Goal: Task Accomplishment & Management: Use online tool/utility

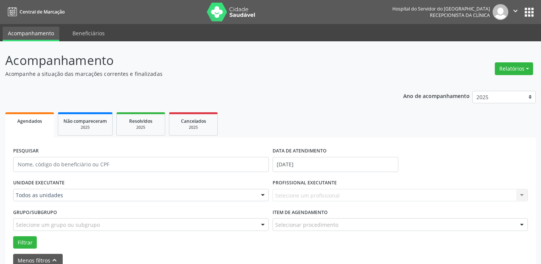
select select "8"
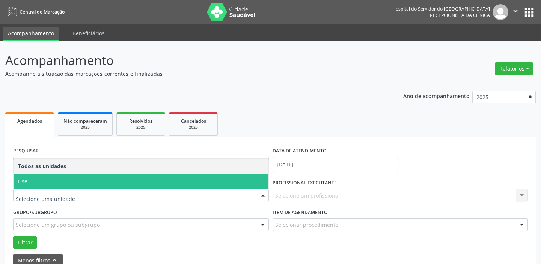
click at [50, 181] on span "Hse" at bounding box center [141, 181] width 255 height 15
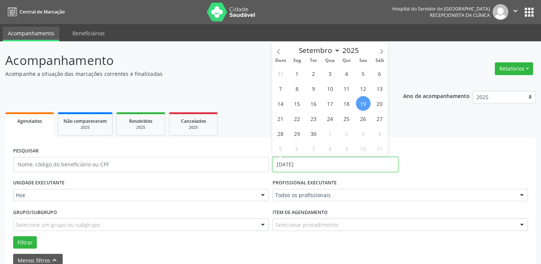
click at [302, 162] on input "[DATE]" at bounding box center [335, 164] width 126 height 15
click at [361, 101] on span "19" at bounding box center [363, 103] width 15 height 15
type input "[DATE]"
click at [361, 101] on span "19" at bounding box center [363, 103] width 15 height 15
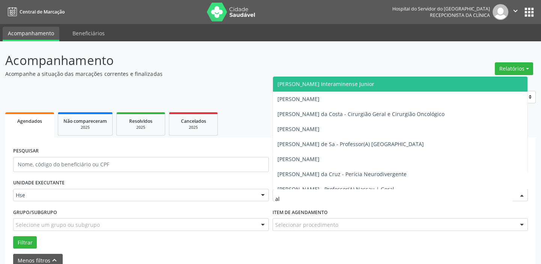
type input "aly"
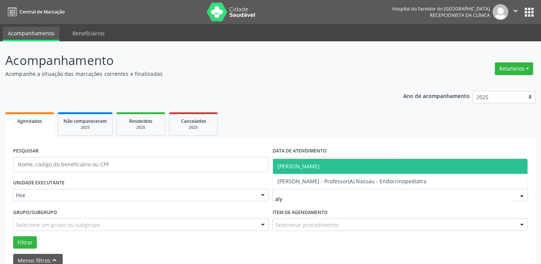
click at [319, 165] on span "[PERSON_NAME]" at bounding box center [298, 166] width 42 height 7
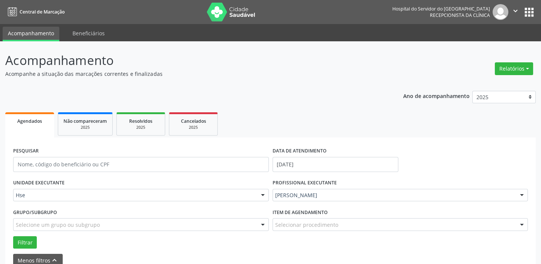
click at [339, 224] on div "Selecionar procedimento" at bounding box center [400, 224] width 256 height 13
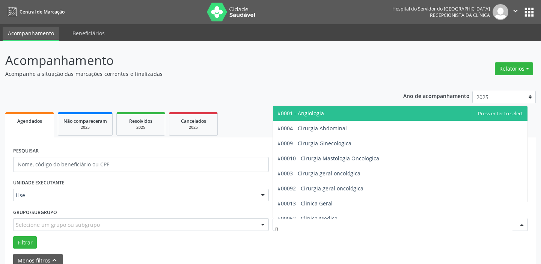
type input "nu"
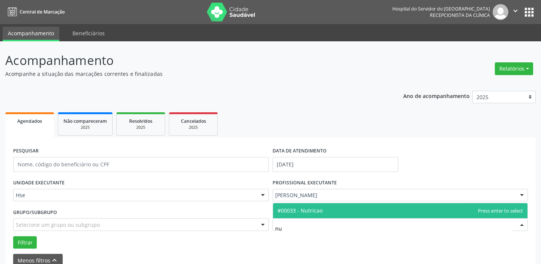
click at [328, 211] on span "#00033 - Nutricao" at bounding box center [400, 210] width 255 height 15
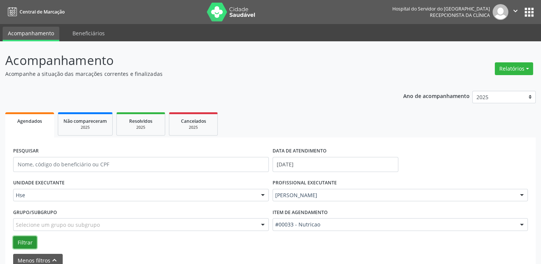
click at [28, 244] on button "Filtrar" at bounding box center [25, 242] width 24 height 13
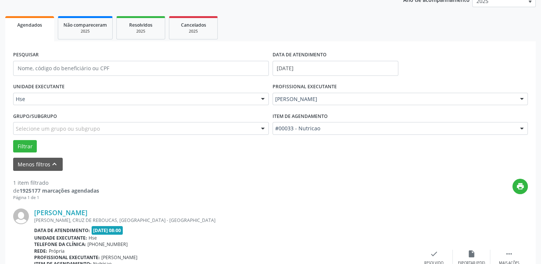
scroll to position [136, 0]
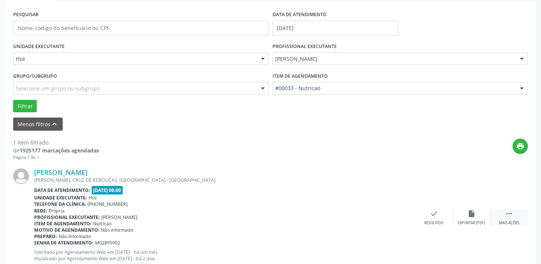
click at [506, 212] on icon "" at bounding box center [509, 213] width 8 height 8
click at [471, 209] on icon "alarm_off" at bounding box center [471, 213] width 8 height 8
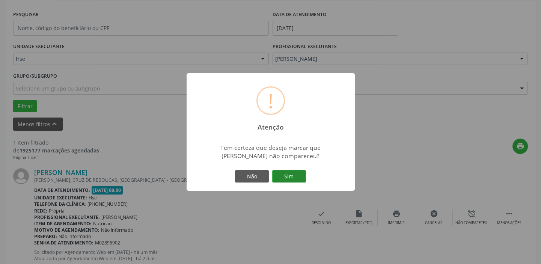
click at [295, 178] on button "Sim" at bounding box center [289, 176] width 34 height 13
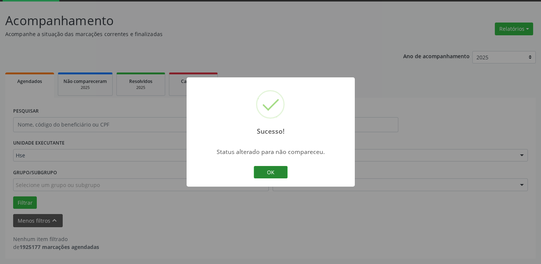
scroll to position [39, 0]
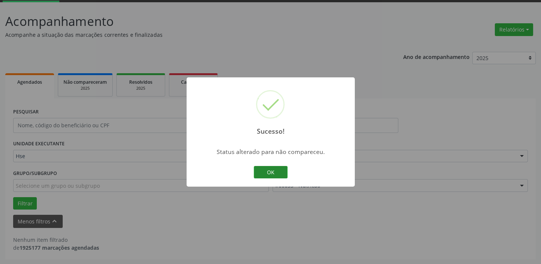
click at [275, 170] on button "OK" at bounding box center [271, 172] width 34 height 13
